Goal: Task Accomplishment & Management: Manage account settings

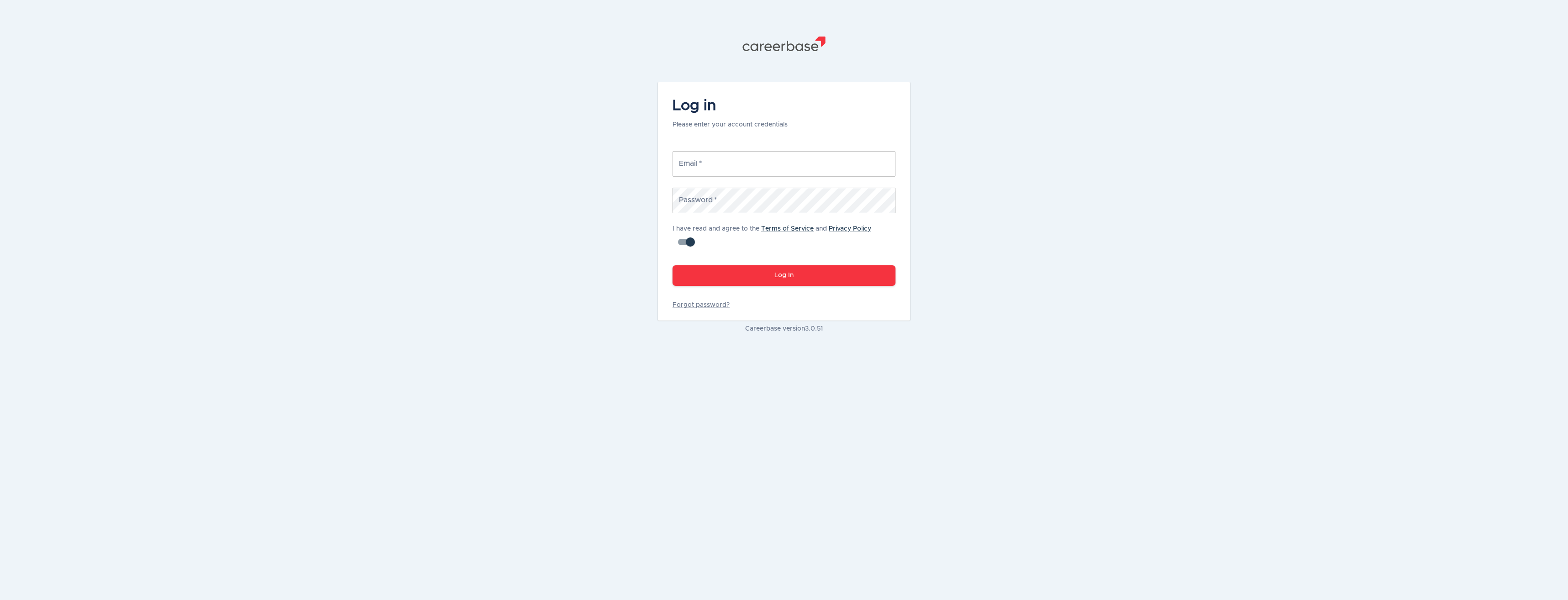
click at [775, 162] on input "Email   *" at bounding box center [784, 164] width 223 height 25
click at [673, 266] on button "Log In" at bounding box center [784, 275] width 223 height 20
click at [811, 168] on input "[PERSON_NAME][EMAIL_ADDRESS][PERSON_NAME][DOMAIN_NAME]" at bounding box center [784, 164] width 223 height 25
type input "[PERSON_NAME][EMAIL_ADDRESS][PERSON_NAME][DOMAIN_NAME]"
click at [807, 274] on button "Log In" at bounding box center [784, 275] width 223 height 20
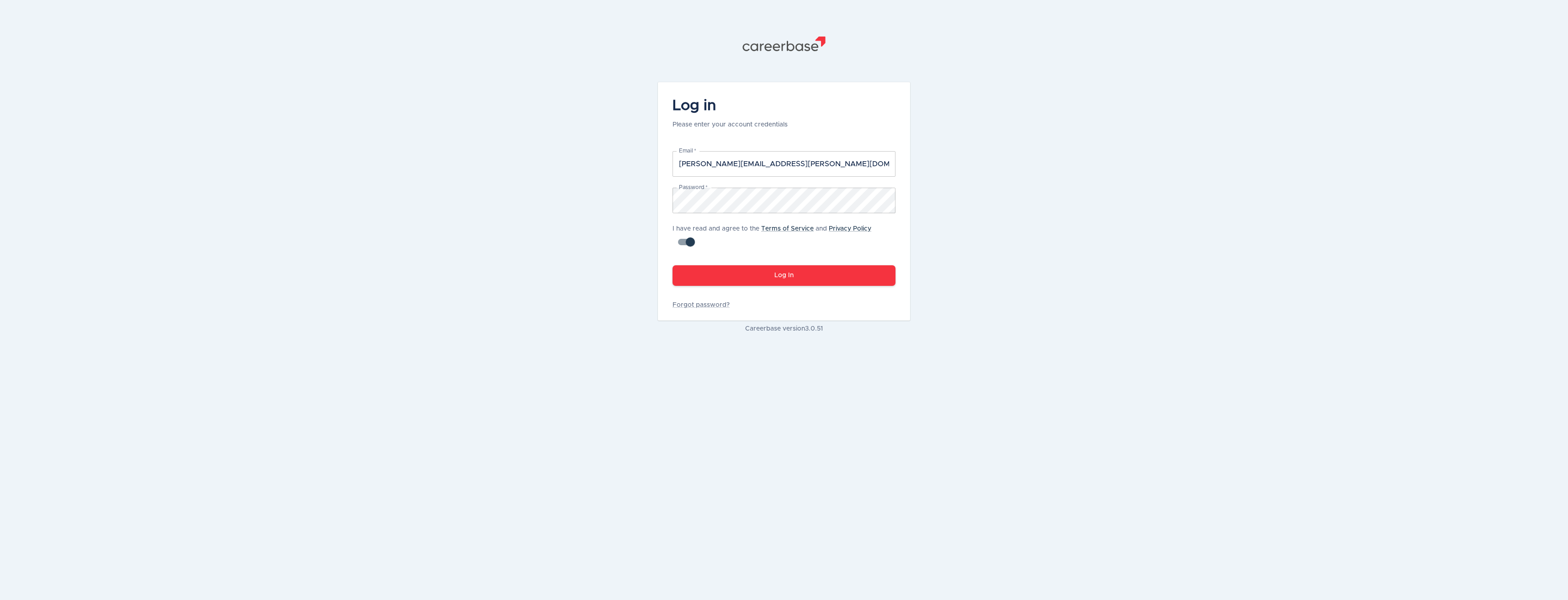
click at [690, 242] on input "checkbox" at bounding box center [691, 242] width 52 height 17
click at [688, 242] on input "checkbox" at bounding box center [681, 242] width 52 height 17
checkbox input "true"
click at [766, 270] on button "Log In" at bounding box center [784, 275] width 223 height 20
click at [619, 203] on div ".st1{fill:#505150} Log in Please enter your account credentials Email   * [PERS…" at bounding box center [784, 300] width 1568 height 600
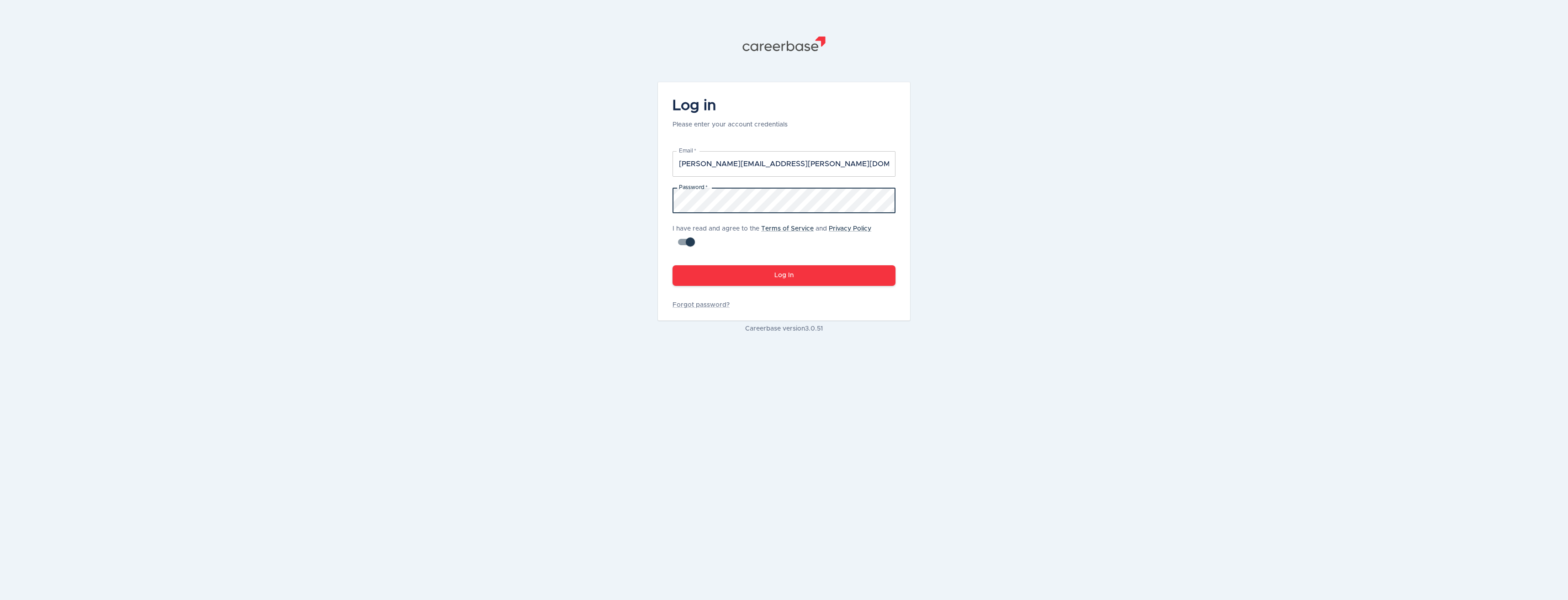
click at [673, 266] on button "Log In" at bounding box center [784, 275] width 223 height 20
click at [710, 305] on link "Forgot password?" at bounding box center [784, 305] width 223 height 9
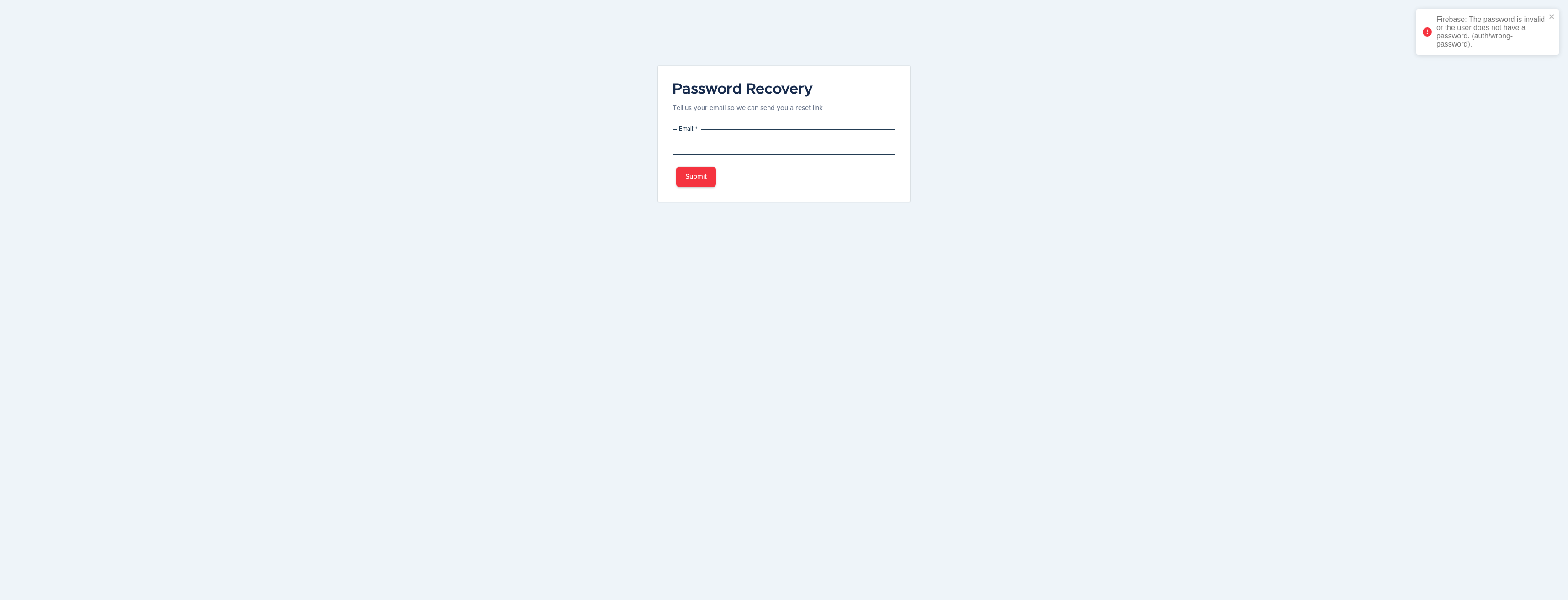
click at [730, 141] on input "Email:   *" at bounding box center [784, 142] width 223 height 25
type input "[PERSON_NAME][EMAIL_ADDRESS][PERSON_NAME][DOMAIN_NAME]"
click at [704, 177] on button "Submit" at bounding box center [696, 177] width 40 height 20
